Goal: Task Accomplishment & Management: Use online tool/utility

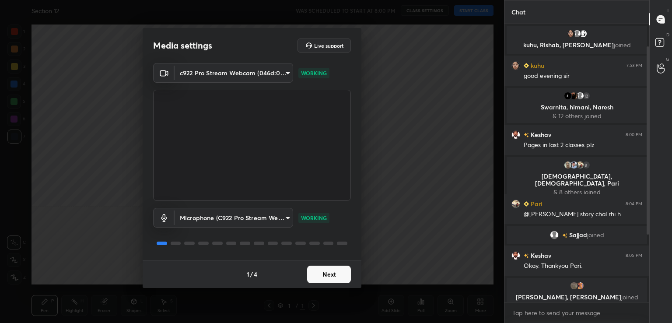
scroll to position [25, 0]
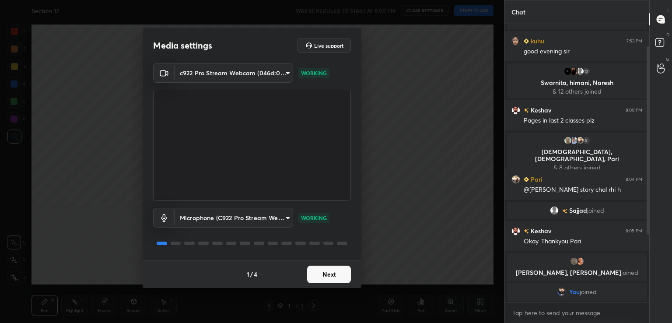
click at [331, 268] on button "Next" at bounding box center [329, 275] width 44 height 18
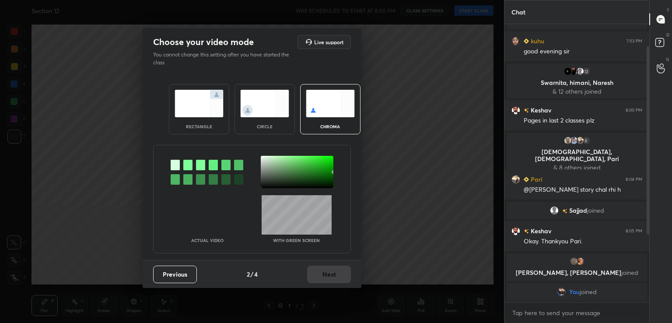
click at [189, 167] on div at bounding box center [187, 165] width 9 height 11
click at [274, 172] on div at bounding box center [297, 172] width 73 height 32
click at [331, 275] on button "Next" at bounding box center [329, 275] width 44 height 18
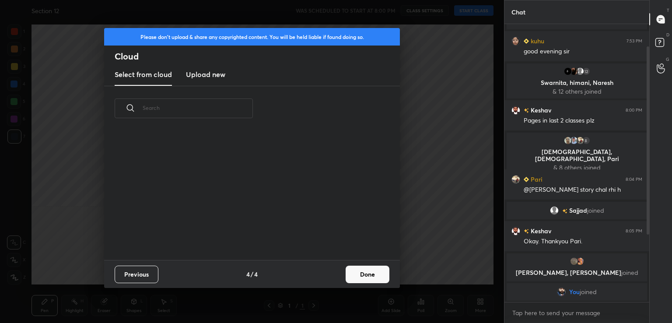
click at [362, 276] on button "Done" at bounding box center [368, 275] width 44 height 18
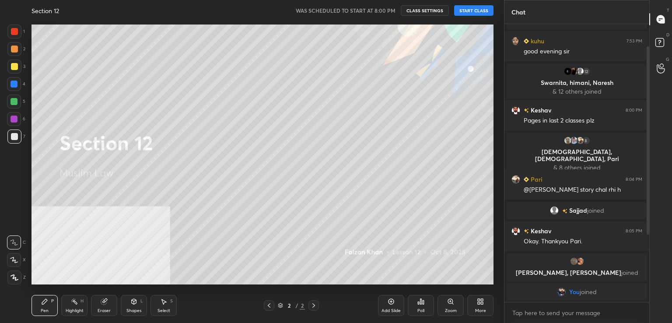
click at [467, 9] on button "START CLASS" at bounding box center [473, 10] width 39 height 11
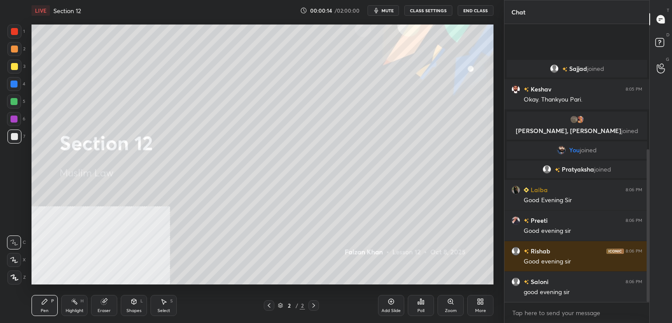
scroll to position [228, 0]
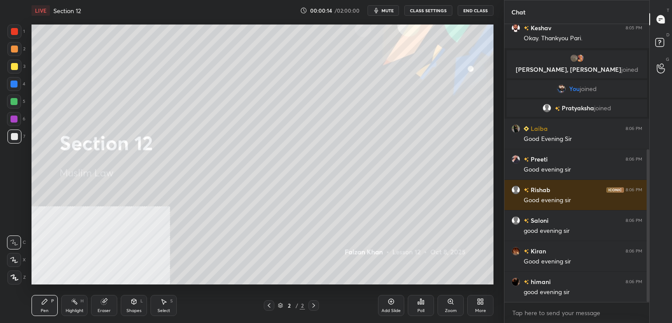
drag, startPoint x: 471, startPoint y: -8, endPoint x: 540, endPoint y: -36, distance: 74.4
click at [540, 0] on html "1 2 3 4 5 6 7 C X Z C X Z E E Erase all H H LIVE Section 12 00:00:14 / 02:00:00…" at bounding box center [336, 0] width 672 height 0
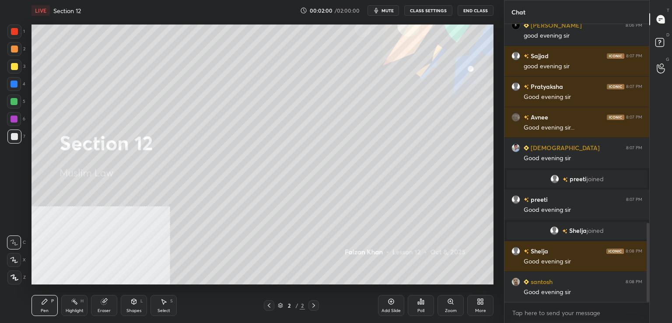
scroll to position [731, 0]
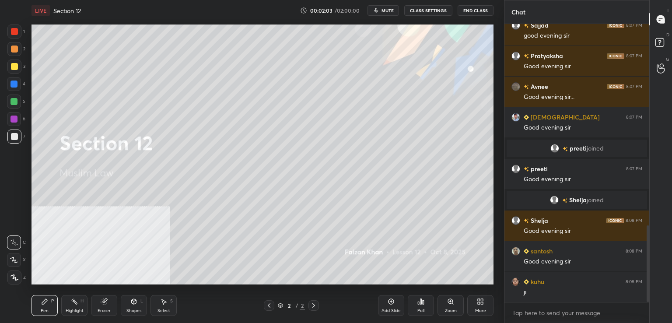
click at [386, 298] on div "Add Slide" at bounding box center [391, 305] width 26 height 21
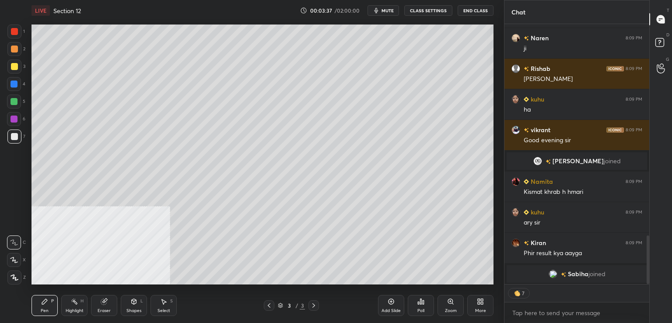
scroll to position [1150, 0]
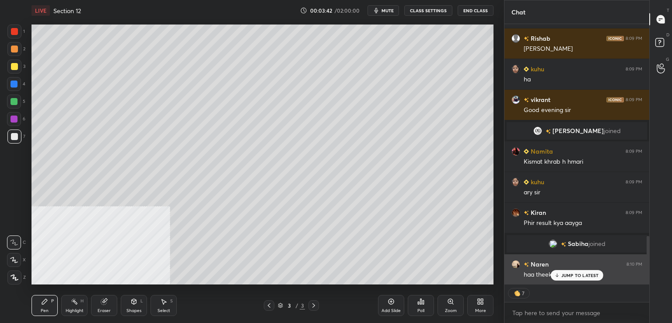
click at [574, 275] on p "JUMP TO LATEST" at bounding box center [581, 275] width 38 height 5
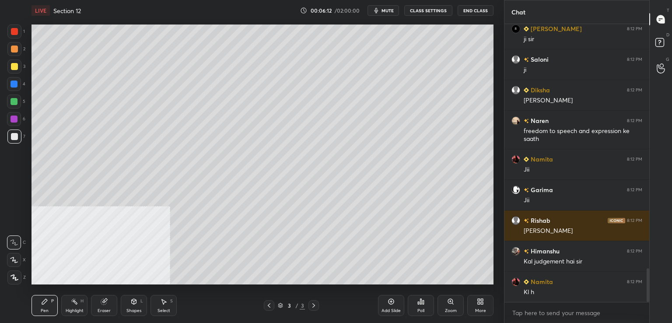
scroll to position [2046, 0]
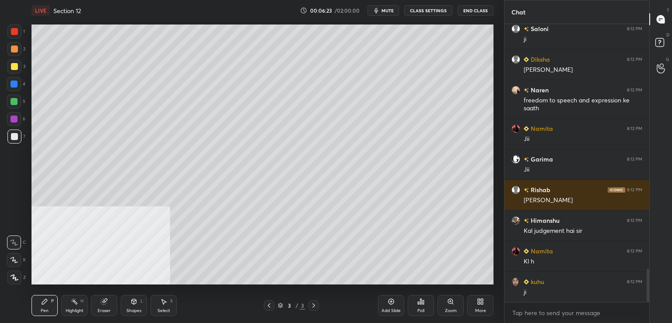
click at [18, 32] on div at bounding box center [14, 31] width 7 height 7
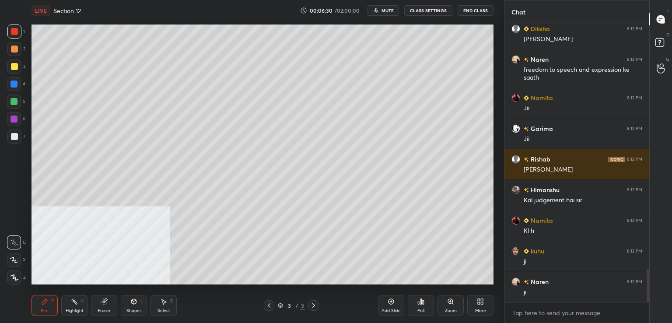
scroll to position [2107, 0]
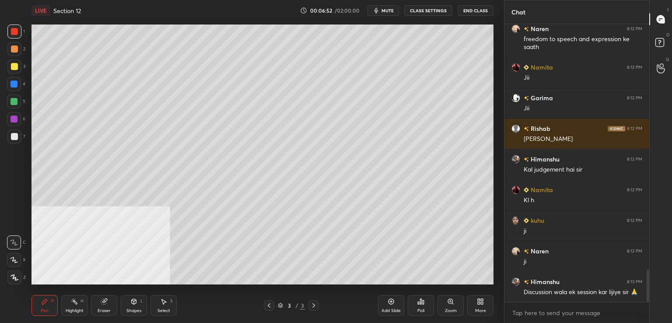
click at [15, 81] on div at bounding box center [14, 84] width 7 height 7
click at [16, 101] on div at bounding box center [14, 101] width 7 height 7
click at [16, 79] on div at bounding box center [14, 84] width 14 height 14
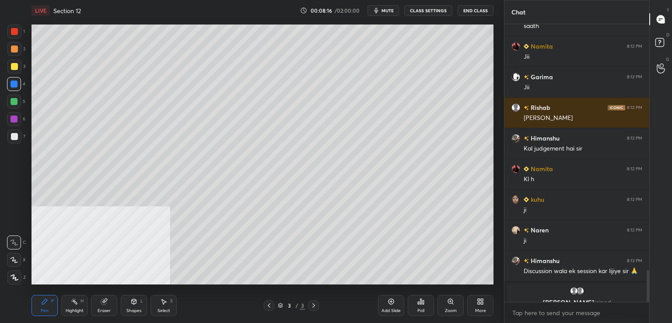
scroll to position [2139, 0]
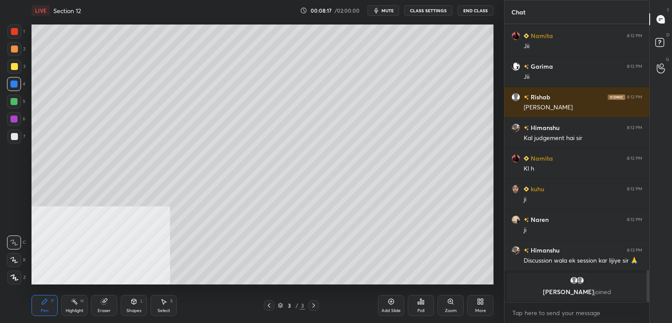
click at [18, 135] on div at bounding box center [14, 136] width 7 height 7
click at [10, 136] on div at bounding box center [14, 137] width 14 height 14
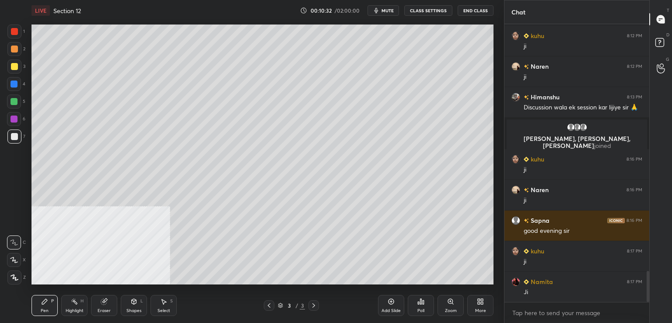
scroll to position [2211, 0]
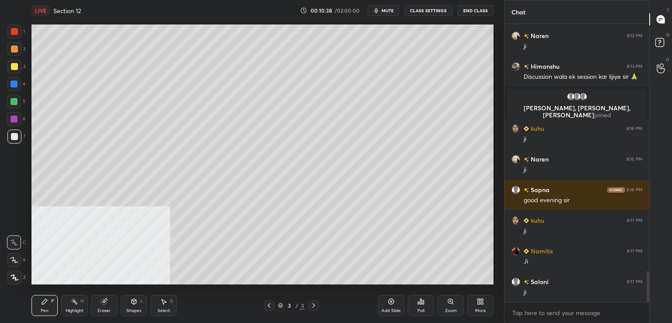
click at [19, 136] on div at bounding box center [14, 137] width 14 height 14
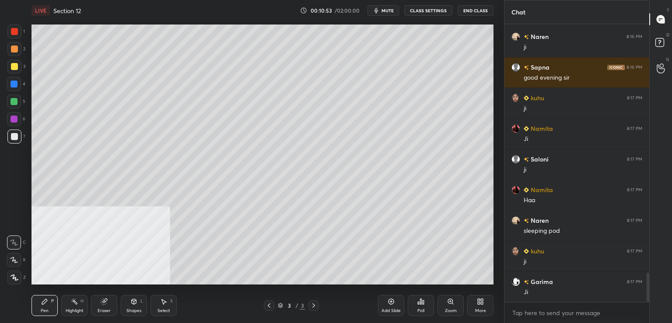
scroll to position [2365, 0]
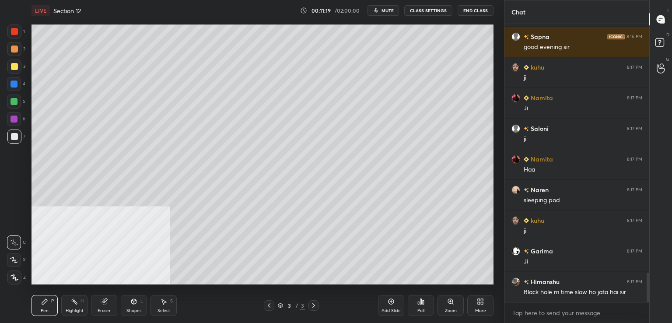
click at [16, 96] on div at bounding box center [14, 102] width 14 height 14
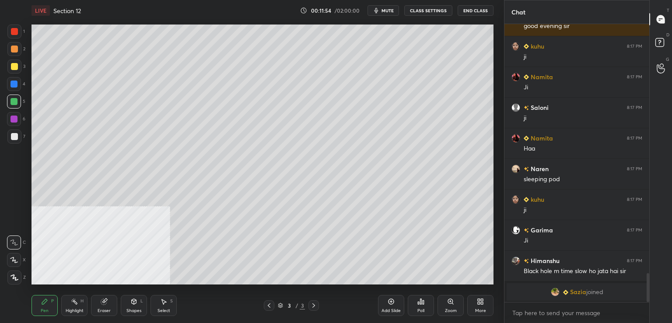
click at [16, 135] on div at bounding box center [14, 136] width 7 height 7
click at [18, 67] on div at bounding box center [14, 66] width 7 height 7
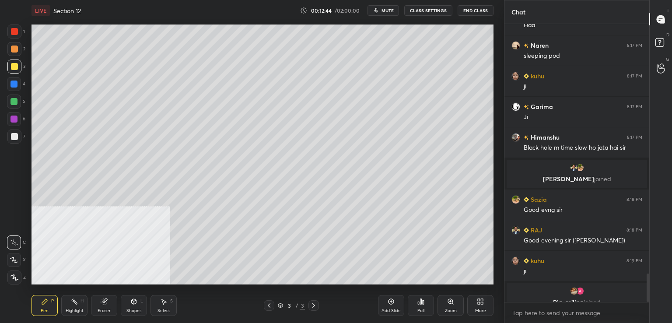
scroll to position [2433, 0]
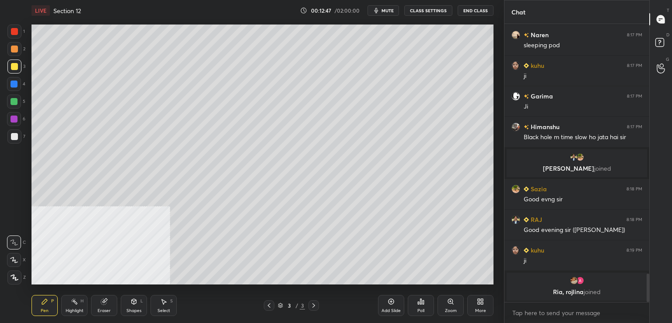
click at [15, 102] on div at bounding box center [14, 101] width 7 height 7
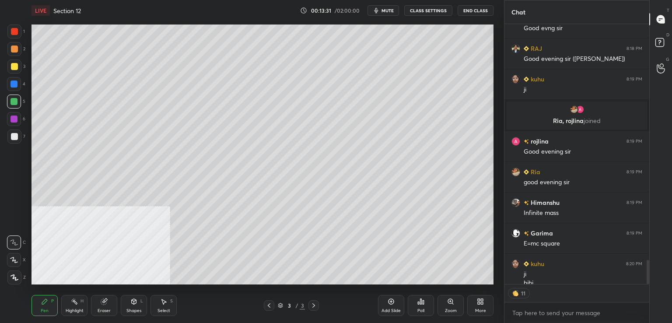
scroll to position [2570, 0]
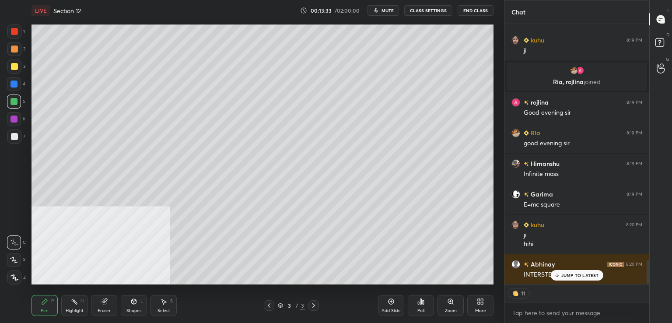
click at [13, 82] on div at bounding box center [14, 84] width 7 height 7
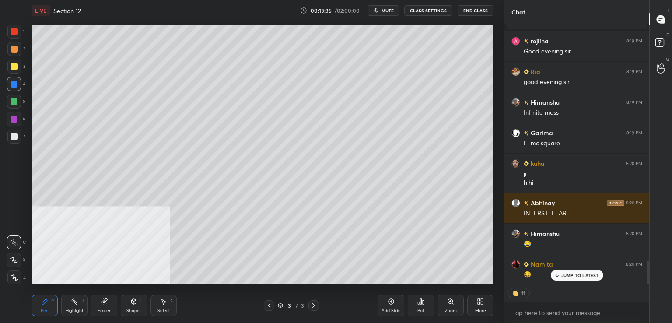
click at [576, 275] on p "JUMP TO LATEST" at bounding box center [581, 275] width 38 height 5
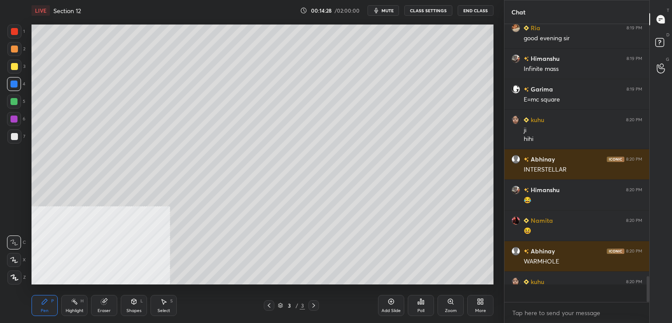
scroll to position [2705, 0]
click at [18, 139] on div at bounding box center [14, 137] width 14 height 14
click at [390, 302] on icon at bounding box center [391, 301] width 3 height 3
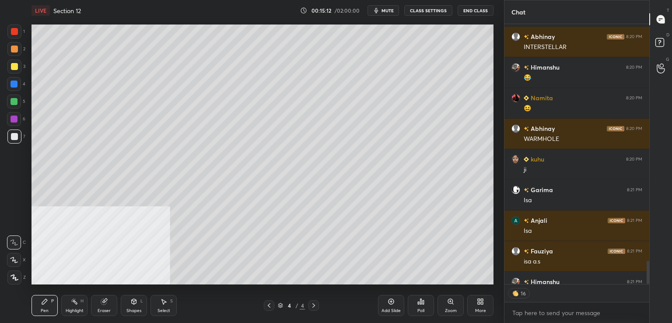
scroll to position [2884, 0]
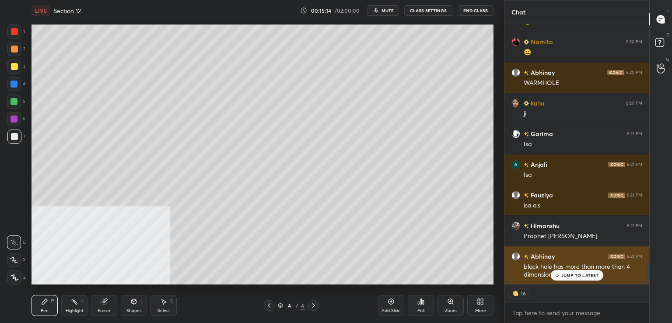
click at [566, 275] on p "JUMP TO LATEST" at bounding box center [581, 275] width 38 height 5
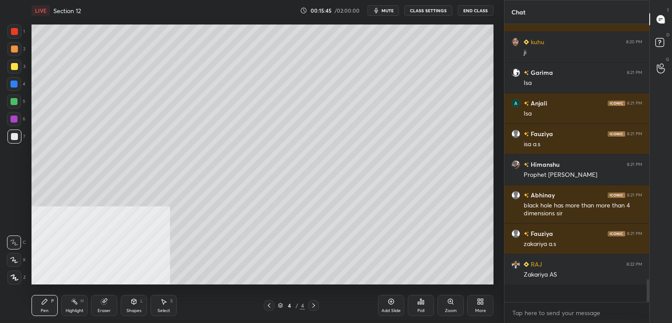
scroll to position [275, 142]
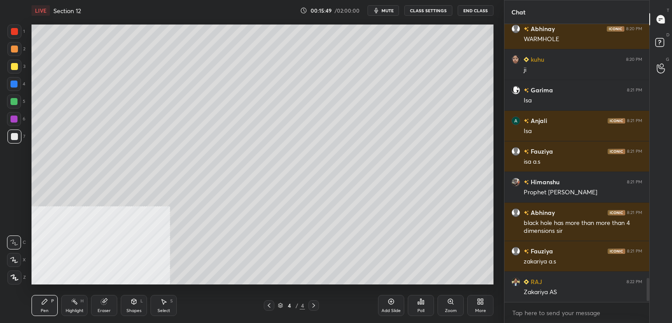
click at [17, 67] on div at bounding box center [14, 66] width 7 height 7
click at [15, 103] on div at bounding box center [14, 101] width 7 height 7
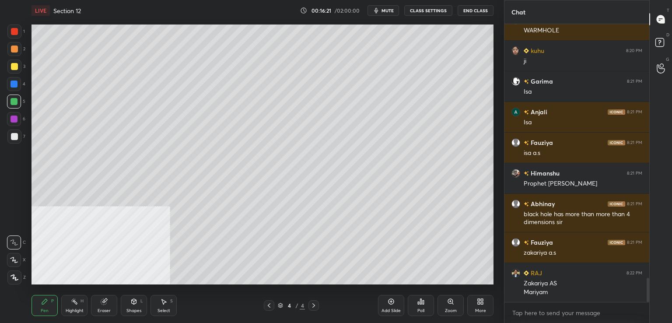
click at [17, 137] on div at bounding box center [14, 136] width 7 height 7
click at [15, 30] on div at bounding box center [14, 31] width 7 height 7
click at [14, 123] on div at bounding box center [14, 119] width 14 height 14
click at [16, 85] on div at bounding box center [14, 84] width 7 height 7
click at [19, 48] on div at bounding box center [14, 49] width 14 height 14
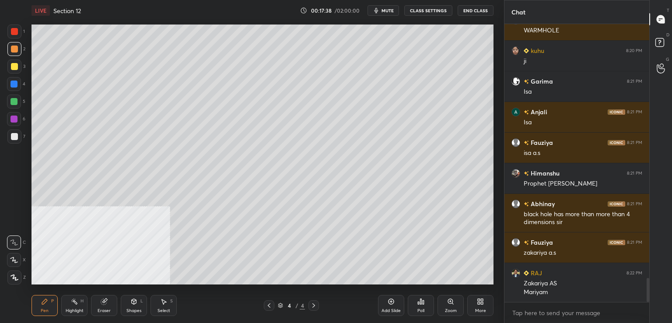
scroll to position [2967, 0]
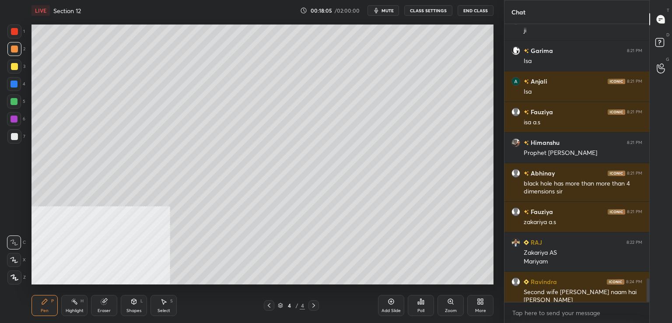
click at [17, 136] on div at bounding box center [14, 136] width 7 height 7
click at [17, 87] on div at bounding box center [14, 84] width 7 height 7
click at [19, 137] on div at bounding box center [14, 137] width 14 height 14
click at [18, 84] on div at bounding box center [14, 84] width 14 height 14
click at [14, 100] on div at bounding box center [14, 101] width 7 height 7
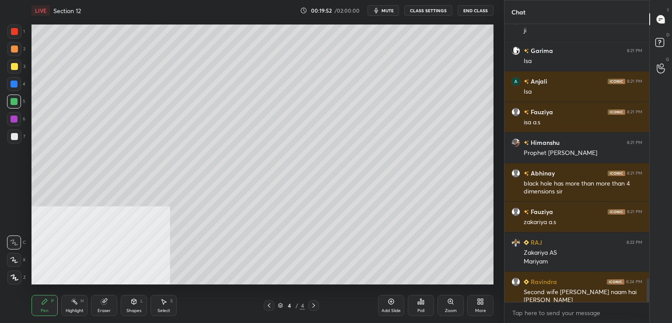
click at [17, 139] on div at bounding box center [14, 136] width 7 height 7
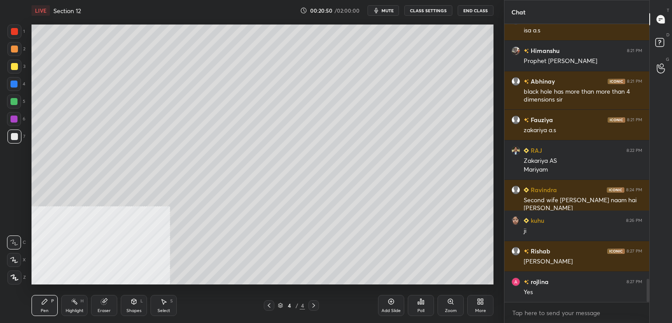
scroll to position [3089, 0]
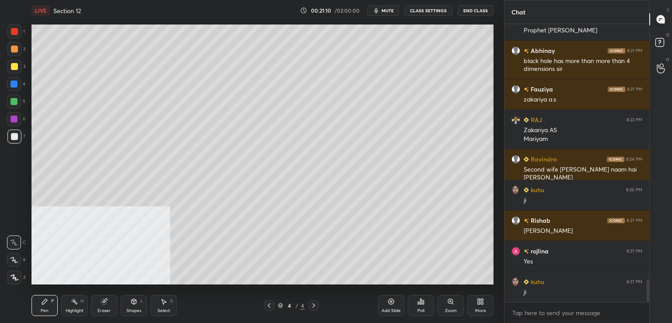
click at [17, 32] on div at bounding box center [14, 31] width 7 height 7
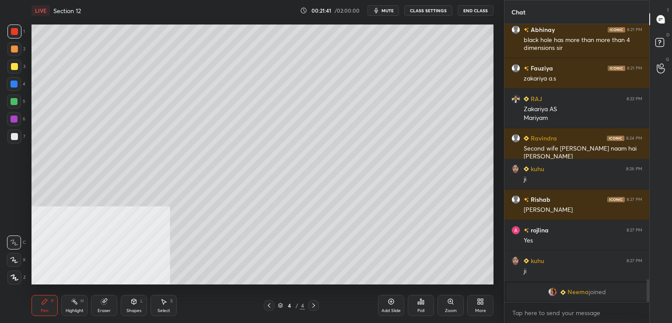
click at [19, 138] on div at bounding box center [14, 137] width 14 height 14
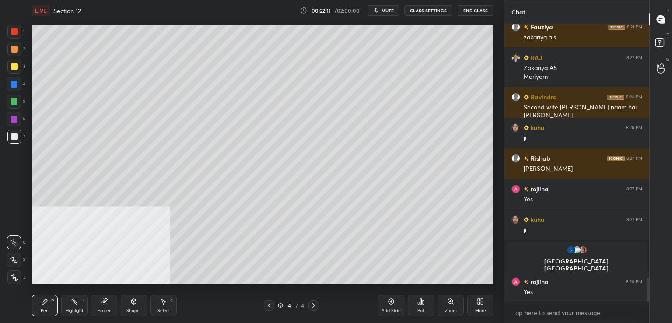
scroll to position [2952, 0]
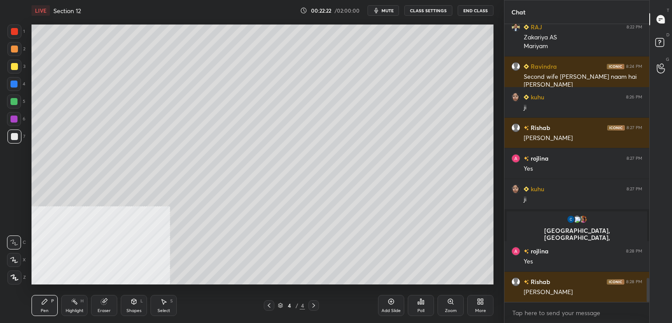
click at [14, 48] on div at bounding box center [14, 49] width 7 height 7
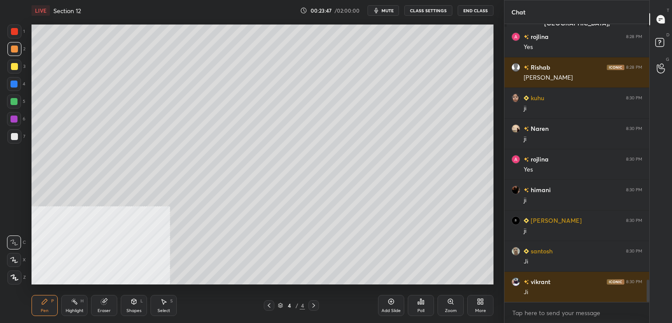
scroll to position [3197, 0]
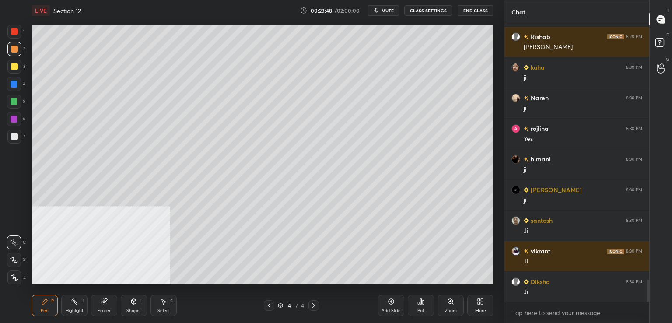
click at [16, 88] on div at bounding box center [14, 84] width 7 height 7
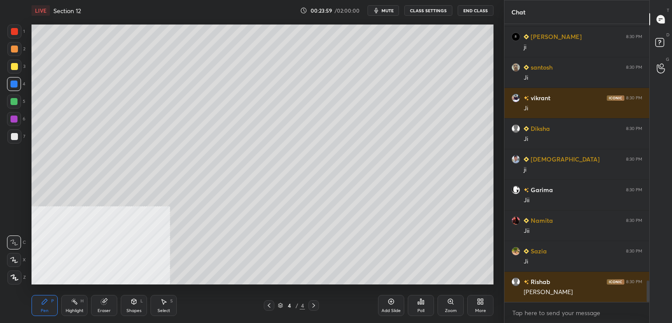
scroll to position [3381, 0]
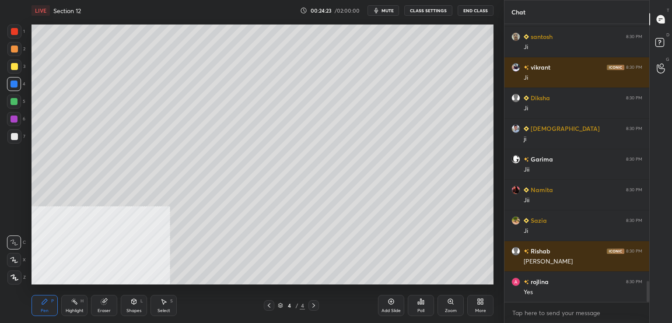
click at [15, 137] on div at bounding box center [14, 136] width 7 height 7
click at [16, 66] on div at bounding box center [14, 66] width 7 height 7
click at [15, 119] on div at bounding box center [14, 119] width 7 height 7
click at [387, 300] on div "Add Slide" at bounding box center [391, 305] width 26 height 21
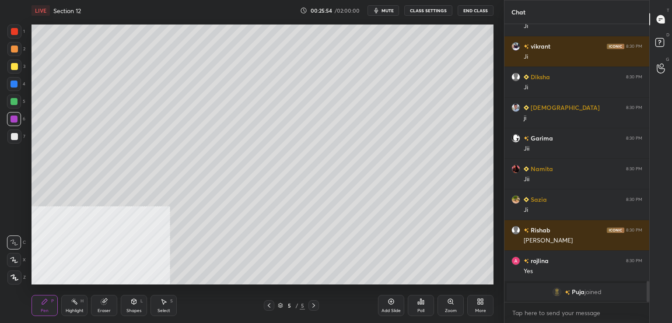
click at [18, 63] on div at bounding box center [14, 67] width 14 height 14
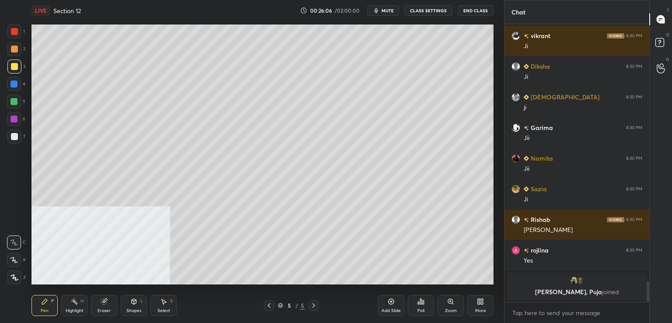
click at [21, 103] on div at bounding box center [14, 102] width 14 height 14
click at [16, 32] on div at bounding box center [14, 31] width 7 height 7
click at [20, 138] on div at bounding box center [14, 137] width 14 height 14
click at [17, 36] on div at bounding box center [14, 32] width 14 height 14
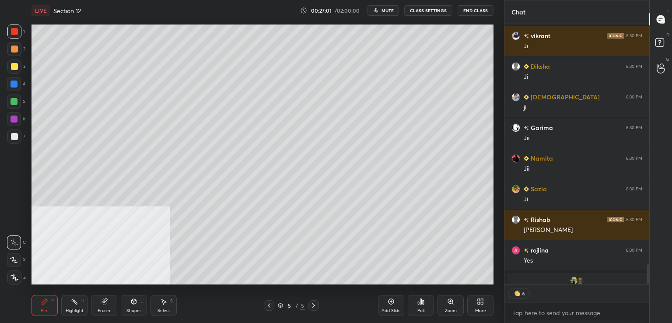
scroll to position [3412, 0]
click at [19, 99] on div at bounding box center [14, 102] width 14 height 14
click at [21, 88] on div "4" at bounding box center [16, 84] width 18 height 14
click at [18, 141] on div at bounding box center [14, 137] width 14 height 14
click at [21, 135] on div at bounding box center [14, 137] width 14 height 14
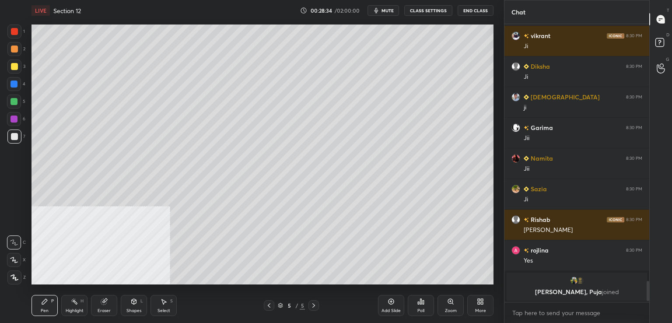
click at [12, 141] on div at bounding box center [14, 137] width 14 height 14
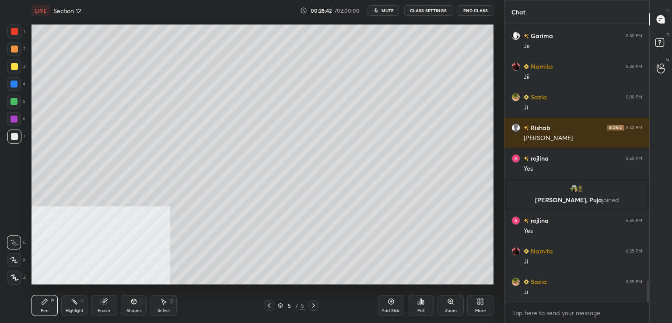
scroll to position [3370, 0]
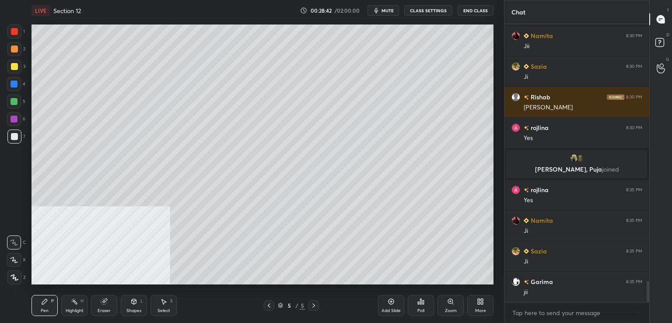
click at [315, 303] on icon at bounding box center [313, 305] width 7 height 7
click at [267, 306] on icon at bounding box center [269, 305] width 7 height 7
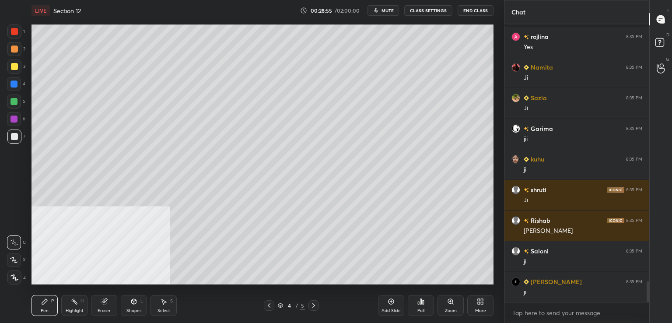
scroll to position [3553, 0]
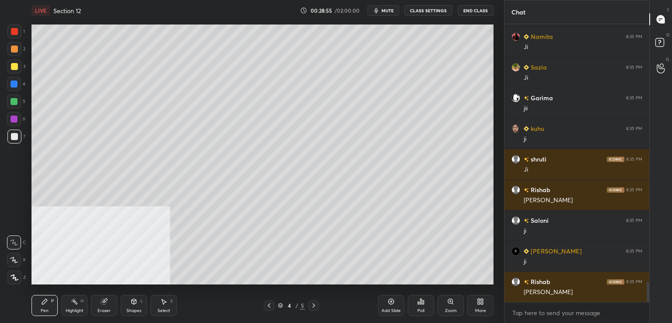
click at [11, 136] on div at bounding box center [14, 136] width 7 height 7
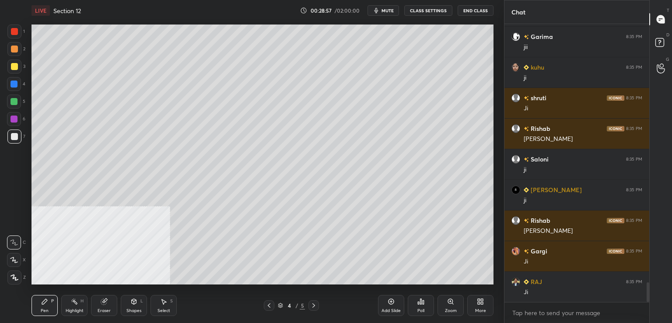
click at [317, 304] on icon at bounding box center [313, 305] width 7 height 7
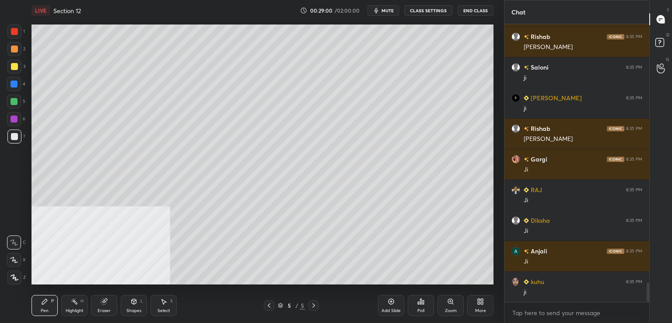
scroll to position [3737, 0]
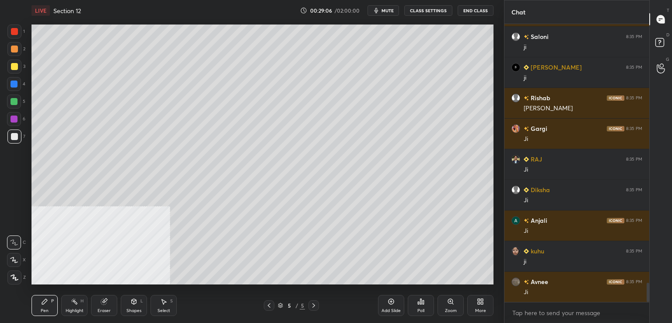
click at [14, 81] on div at bounding box center [14, 84] width 7 height 7
click at [18, 48] on div at bounding box center [14, 49] width 14 height 14
click at [268, 306] on icon at bounding box center [269, 305] width 7 height 7
click at [314, 306] on icon at bounding box center [313, 305] width 7 height 7
click at [18, 139] on div at bounding box center [14, 137] width 14 height 14
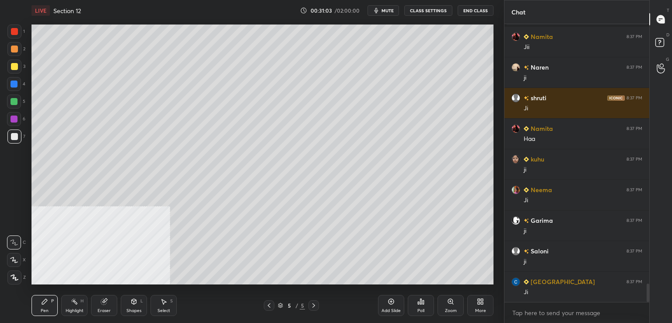
scroll to position [3946, 0]
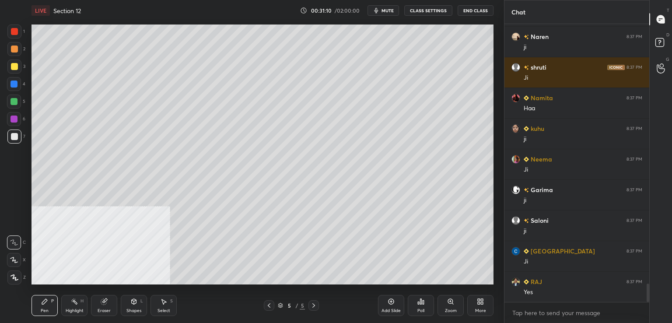
click at [270, 305] on icon at bounding box center [269, 305] width 7 height 7
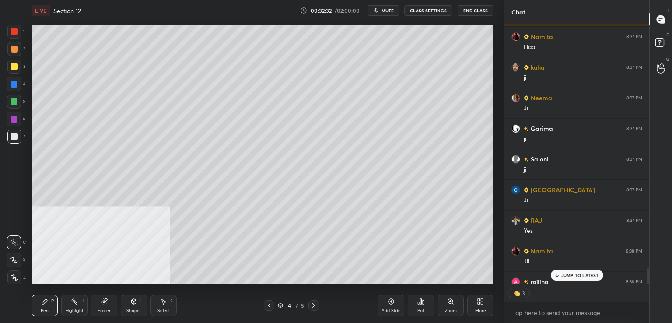
scroll to position [4055, 0]
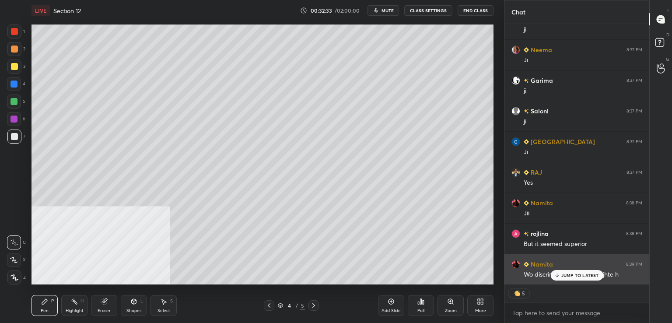
click at [566, 277] on p "JUMP TO LATEST" at bounding box center [581, 275] width 38 height 5
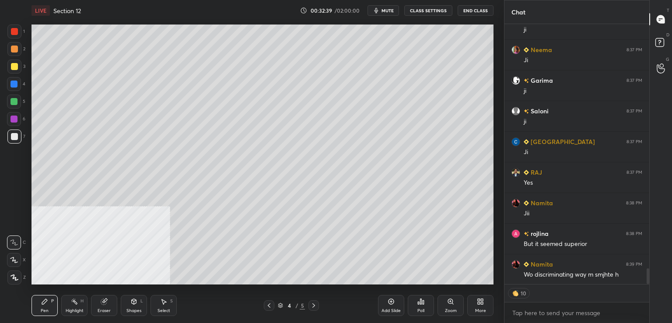
click at [314, 306] on icon at bounding box center [313, 305] width 7 height 7
click at [271, 306] on icon at bounding box center [269, 305] width 7 height 7
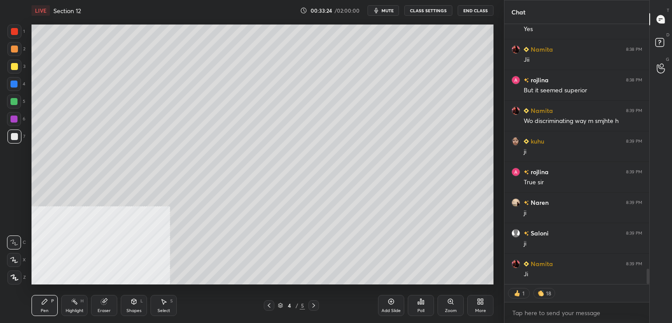
scroll to position [4239, 0]
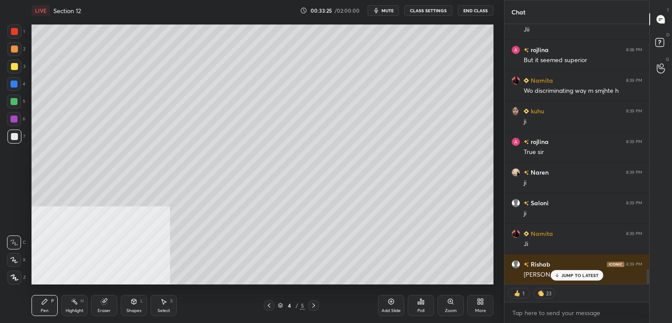
click at [313, 304] on icon at bounding box center [314, 305] width 3 height 4
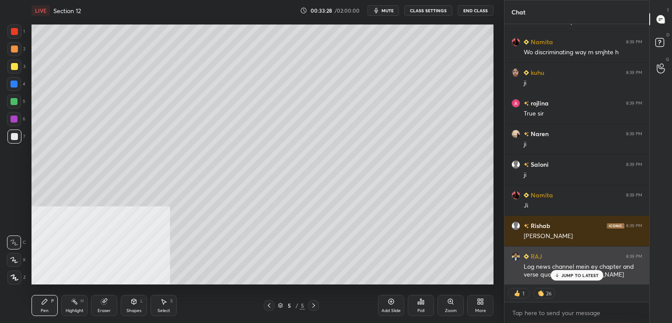
click at [587, 274] on p "JUMP TO LATEST" at bounding box center [581, 275] width 38 height 5
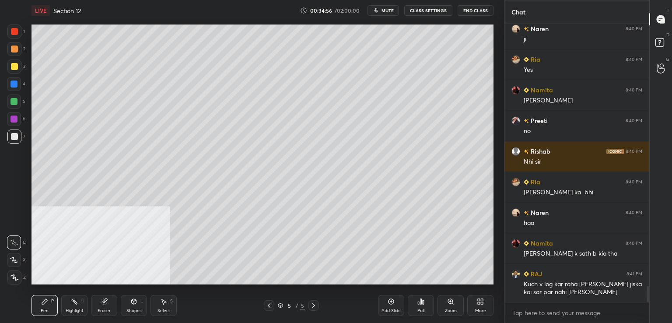
scroll to position [4734, 0]
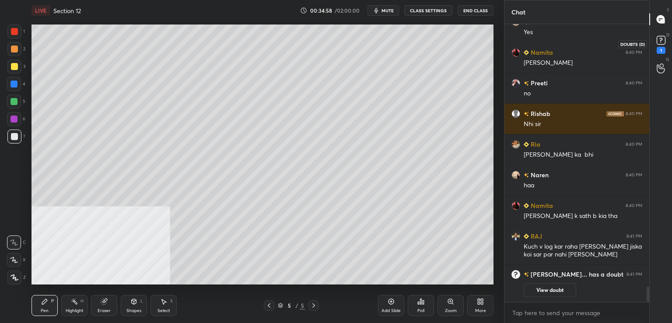
click at [665, 45] on icon at bounding box center [661, 40] width 13 height 13
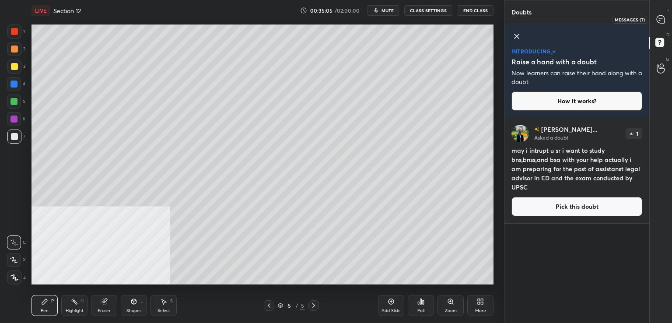
click at [661, 17] on icon at bounding box center [661, 19] width 8 height 8
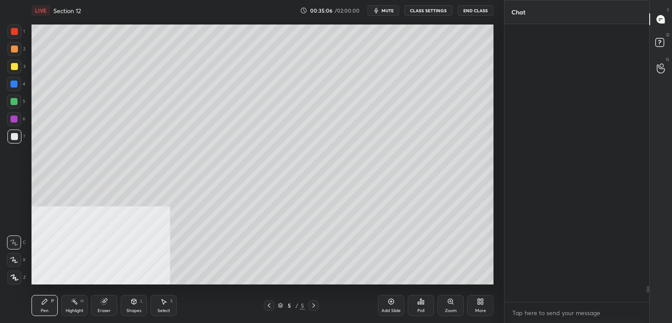
scroll to position [275, 142]
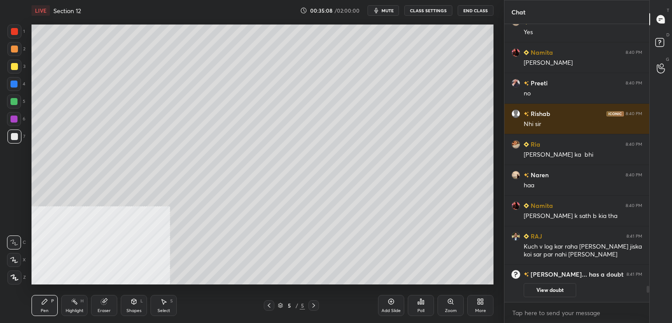
click at [19, 134] on div at bounding box center [14, 137] width 14 height 14
click at [13, 86] on div at bounding box center [14, 84] width 7 height 7
click at [656, 41] on rect at bounding box center [660, 43] width 8 height 8
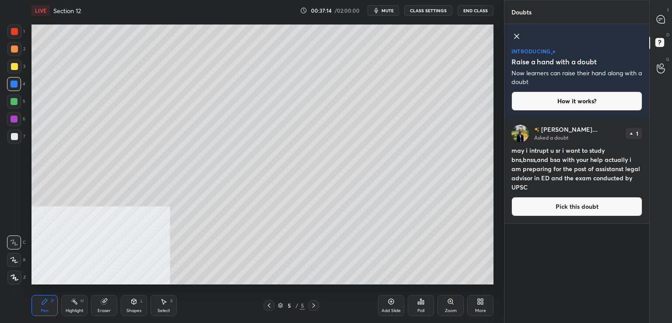
click at [521, 210] on button "Pick this doubt" at bounding box center [577, 206] width 131 height 19
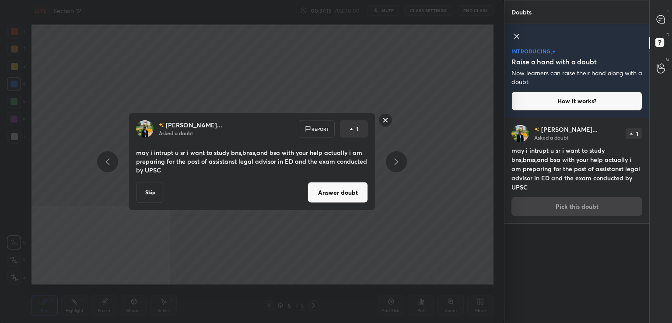
click at [348, 191] on button "Answer doubt" at bounding box center [338, 192] width 60 height 21
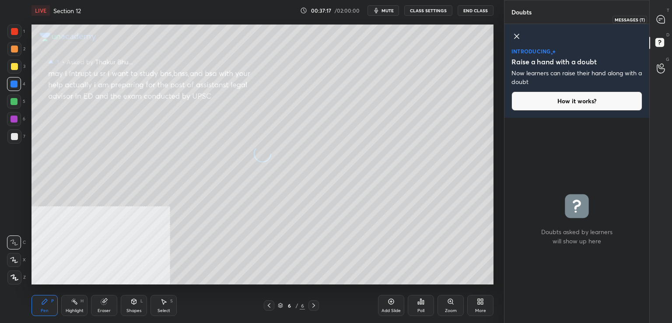
click at [663, 19] on icon at bounding box center [661, 19] width 8 height 8
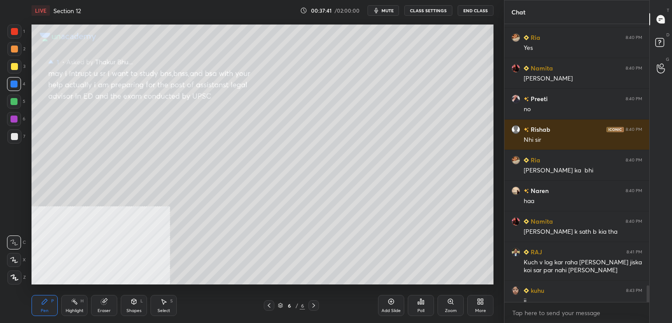
click at [12, 137] on div at bounding box center [14, 136] width 7 height 7
click at [271, 306] on icon at bounding box center [269, 305] width 7 height 7
click at [18, 140] on div at bounding box center [14, 137] width 14 height 14
click at [17, 88] on div at bounding box center [14, 84] width 14 height 14
click at [18, 137] on div at bounding box center [14, 137] width 14 height 14
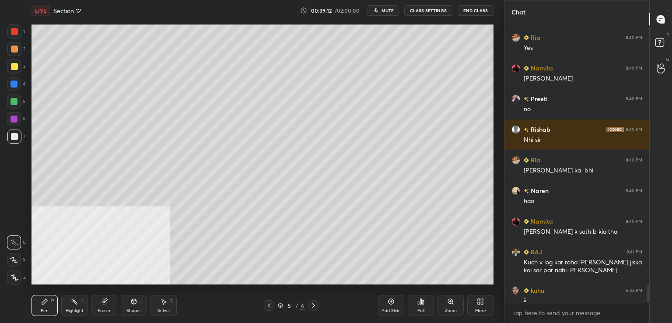
click at [18, 104] on div at bounding box center [14, 102] width 14 height 14
click at [19, 135] on div at bounding box center [14, 137] width 14 height 14
click at [14, 63] on div at bounding box center [14, 66] width 7 height 7
click at [17, 85] on div at bounding box center [14, 84] width 7 height 7
click at [18, 137] on div at bounding box center [14, 137] width 14 height 14
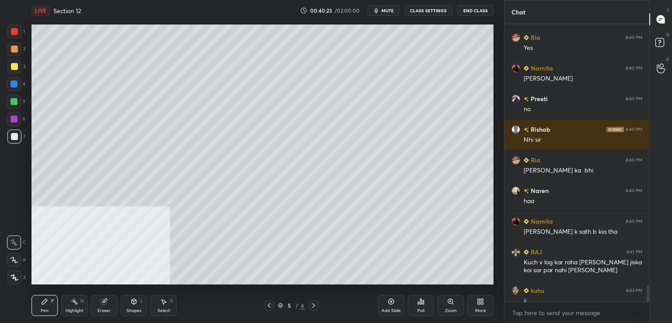
click at [15, 84] on div at bounding box center [14, 84] width 7 height 7
click at [391, 7] on span "mute" at bounding box center [388, 10] width 12 height 6
click at [394, 11] on span "unmute" at bounding box center [387, 10] width 19 height 6
click at [14, 137] on div at bounding box center [14, 136] width 7 height 7
click at [19, 81] on div at bounding box center [14, 84] width 14 height 14
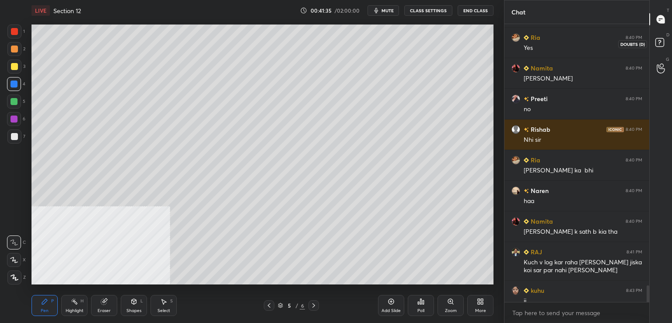
click at [658, 39] on rect at bounding box center [660, 43] width 8 height 8
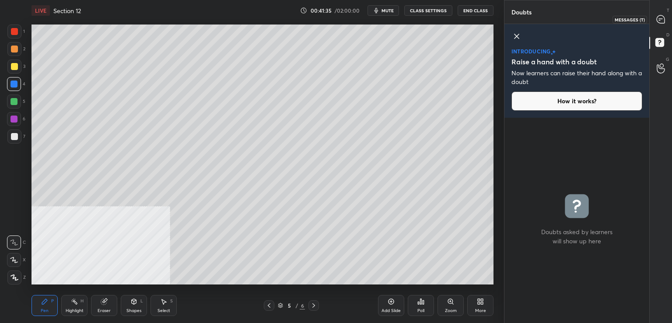
click at [665, 15] on icon at bounding box center [661, 19] width 9 height 9
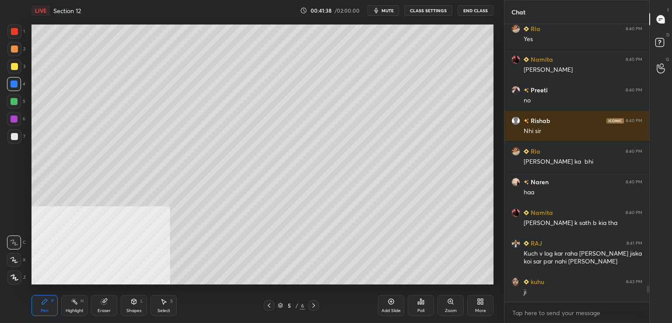
click at [15, 47] on div at bounding box center [14, 49] width 7 height 7
click at [14, 30] on div at bounding box center [14, 31] width 7 height 7
click at [19, 88] on div at bounding box center [14, 84] width 14 height 14
click at [13, 51] on div at bounding box center [14, 49] width 7 height 7
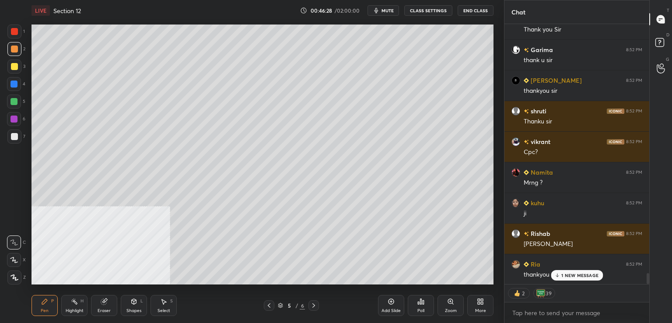
scroll to position [0, 0]
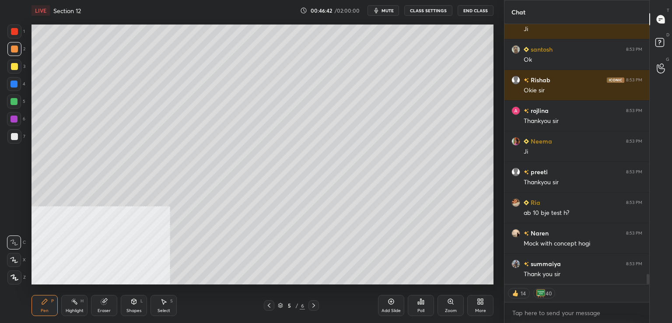
click at [388, 302] on icon at bounding box center [391, 301] width 7 height 7
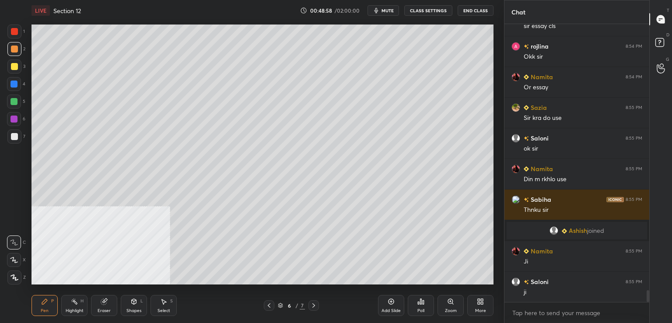
scroll to position [6256, 0]
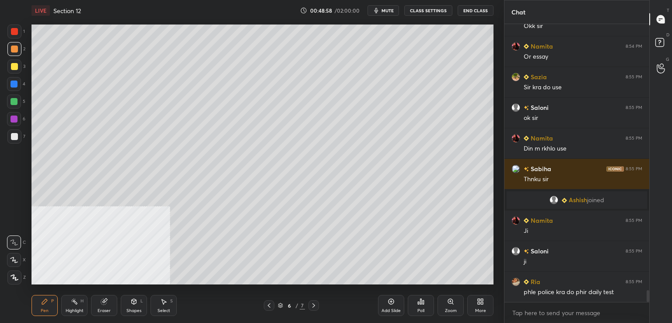
click at [14, 139] on div at bounding box center [14, 136] width 7 height 7
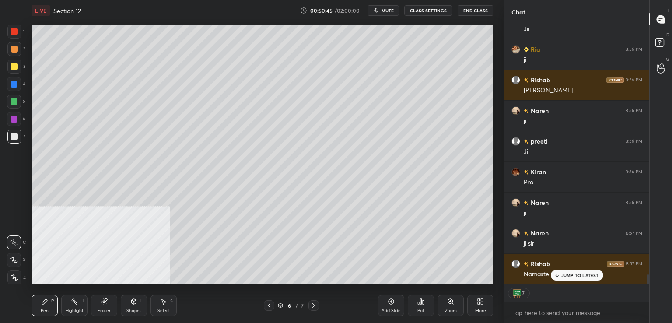
scroll to position [6750, 0]
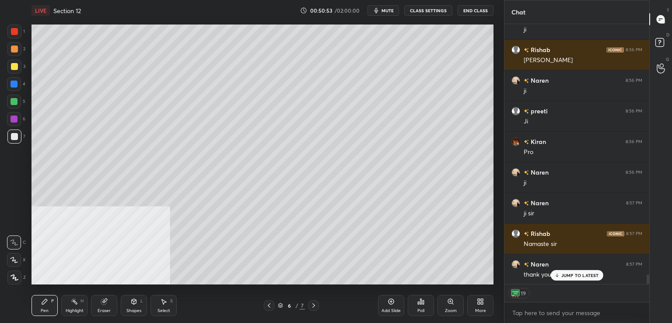
click at [573, 273] on div "[PERSON_NAME] joined [PERSON_NAME] 8:55 PM Ji [PERSON_NAME] 8:55 PM ji Ria 8:55…" at bounding box center [577, 154] width 145 height 260
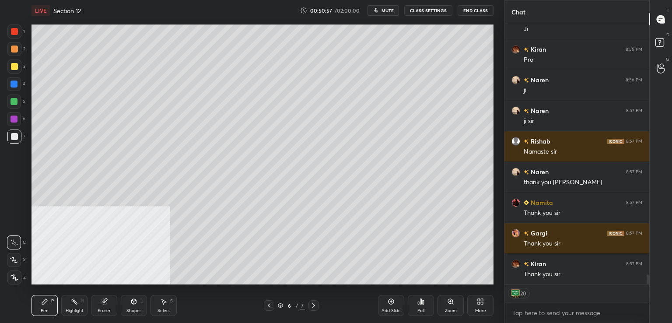
scroll to position [6872, 0]
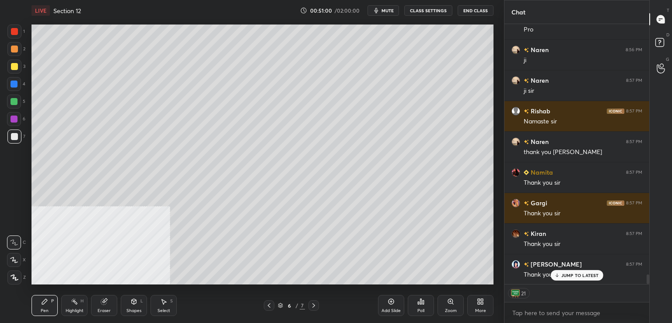
click at [480, 8] on button "End Class" at bounding box center [476, 10] width 36 height 11
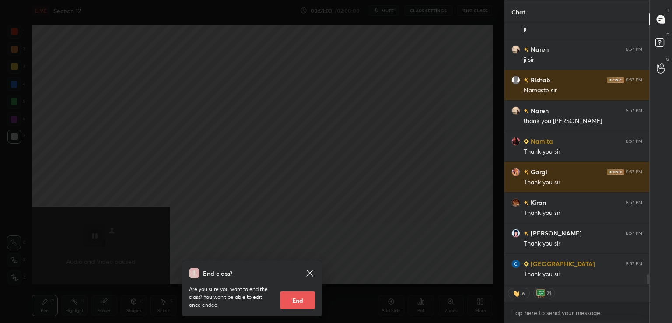
scroll to position [6933, 0]
click at [300, 297] on button "End" at bounding box center [297, 301] width 35 height 18
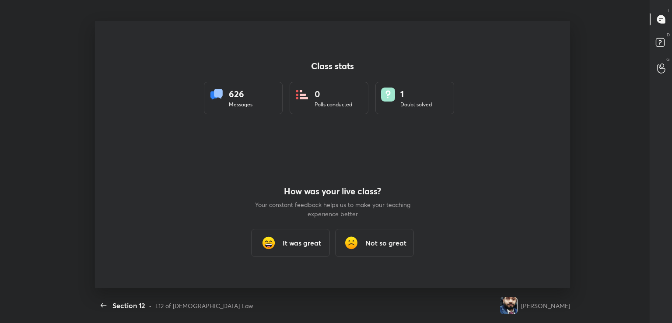
scroll to position [0, 0]
type textarea "x"
